Goal: Information Seeking & Learning: Learn about a topic

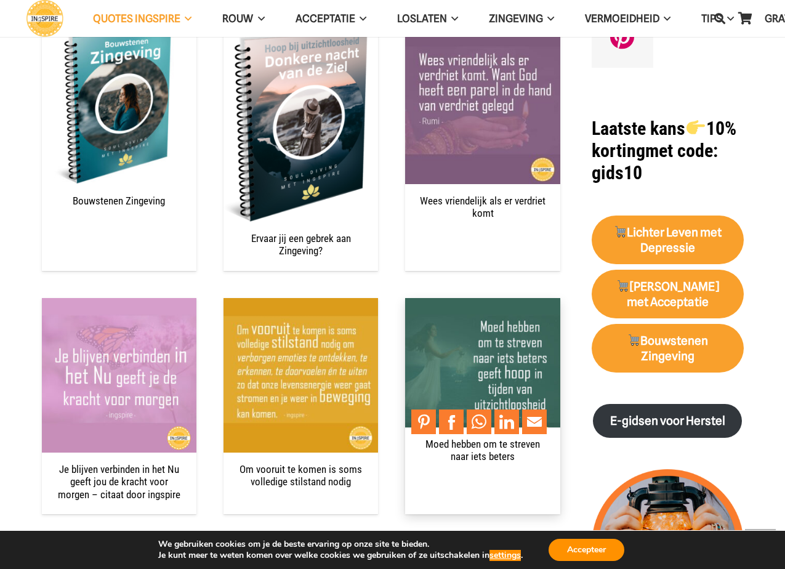
scroll to position [1601, 0]
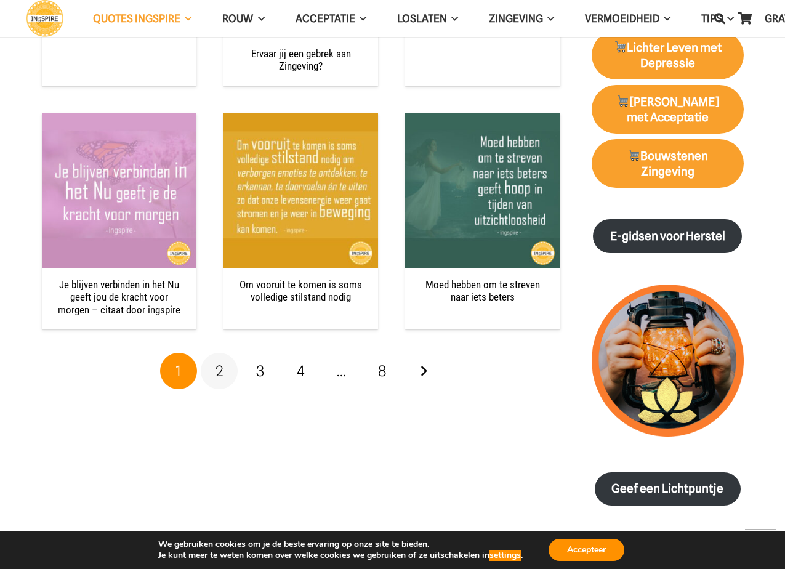
click at [223, 355] on link "2" at bounding box center [219, 371] width 37 height 37
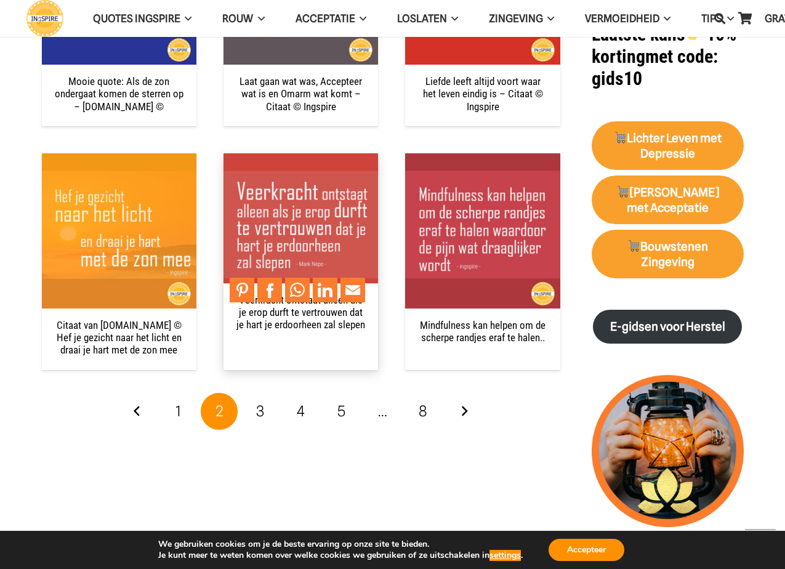
scroll to position [1662, 0]
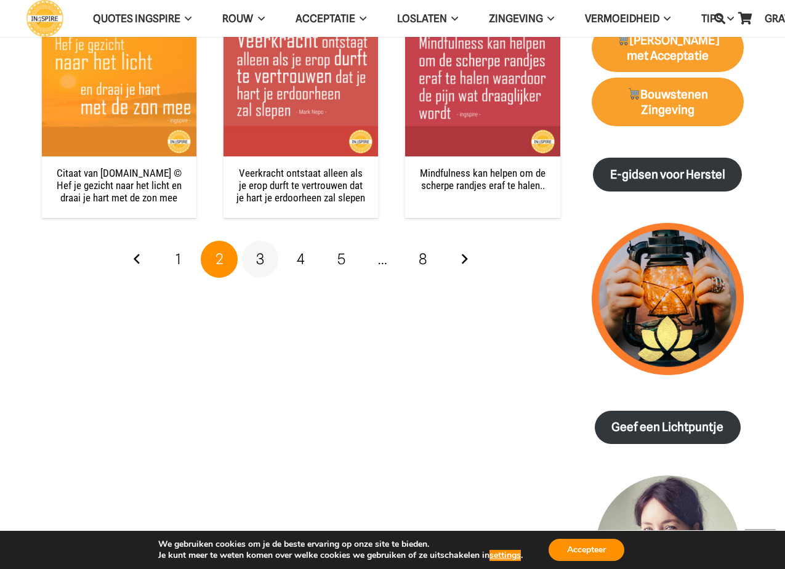
click at [262, 256] on span "3" at bounding box center [260, 259] width 8 height 18
